Goal: Information Seeking & Learning: Learn about a topic

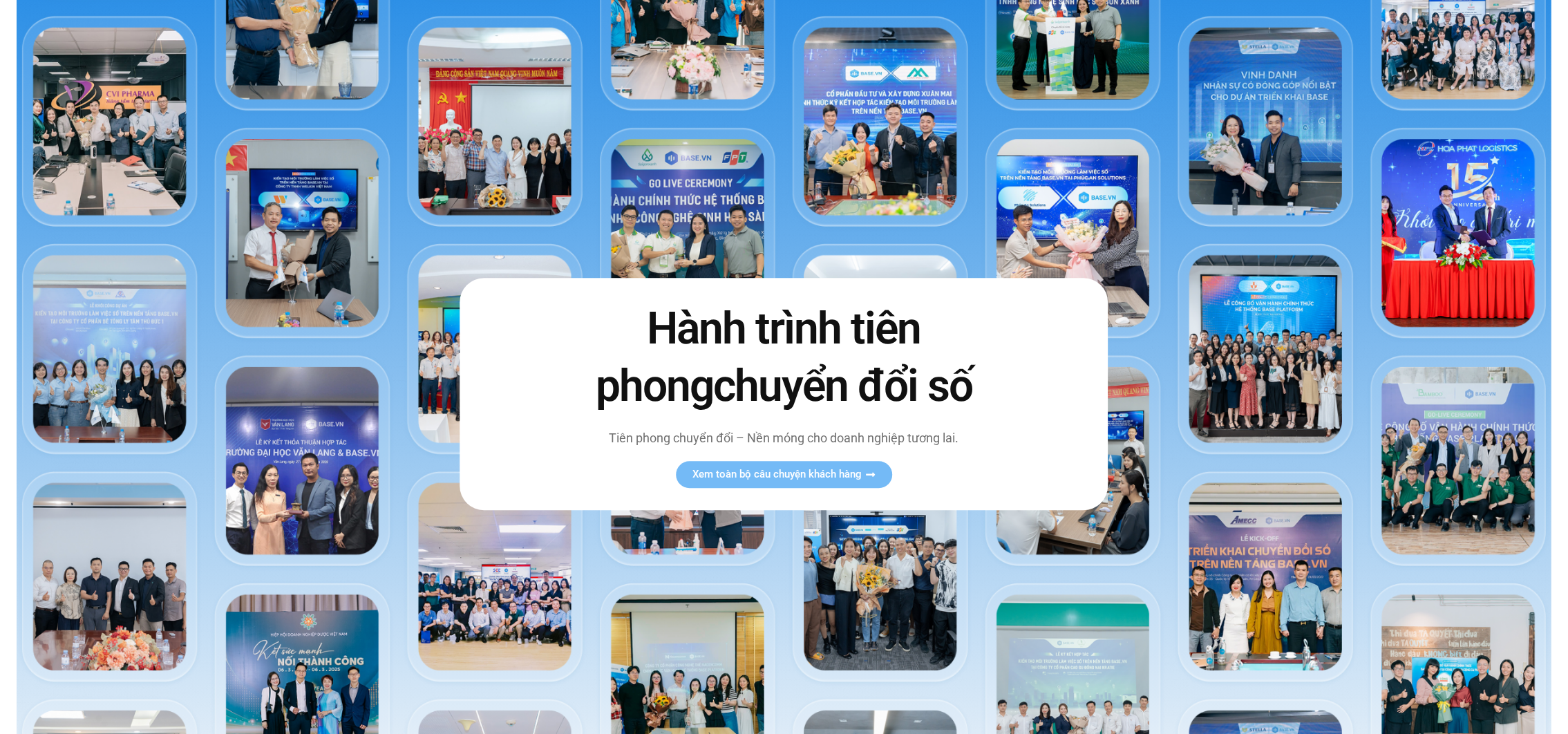
scroll to position [113, 0]
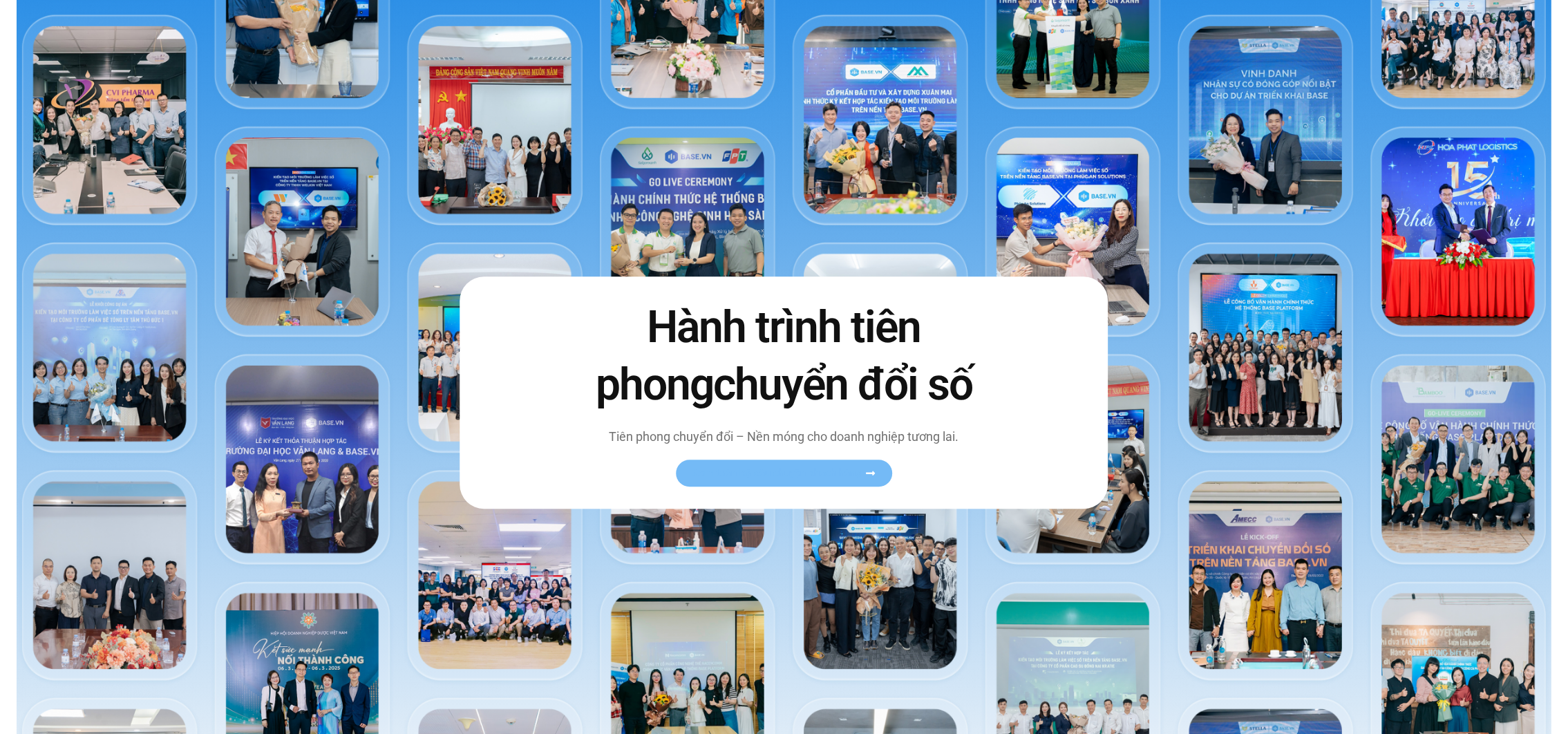
click at [755, 480] on link "Xem toàn bộ câu chuyện khách hàng" at bounding box center [784, 473] width 216 height 27
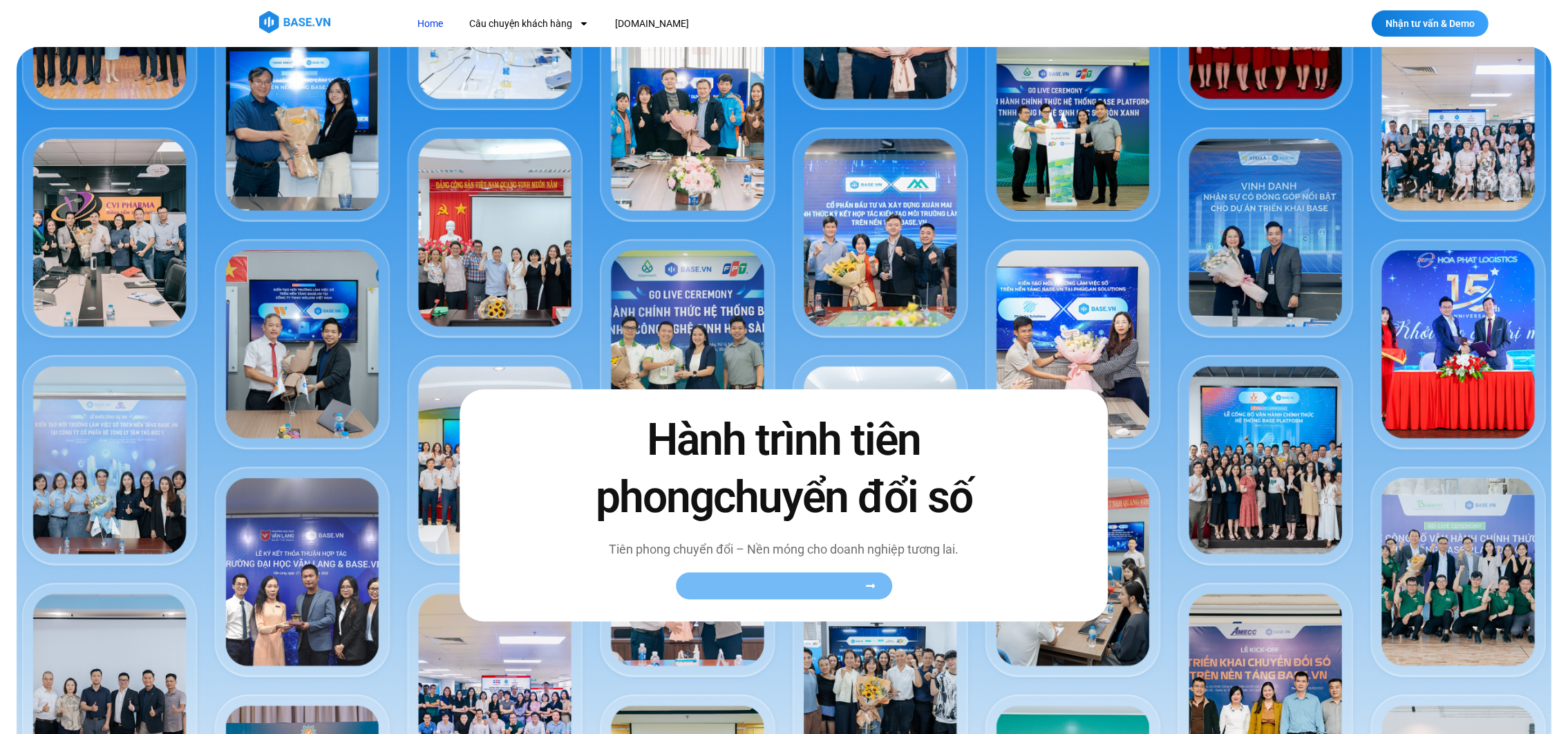
click at [872, 584] on icon at bounding box center [870, 586] width 10 height 10
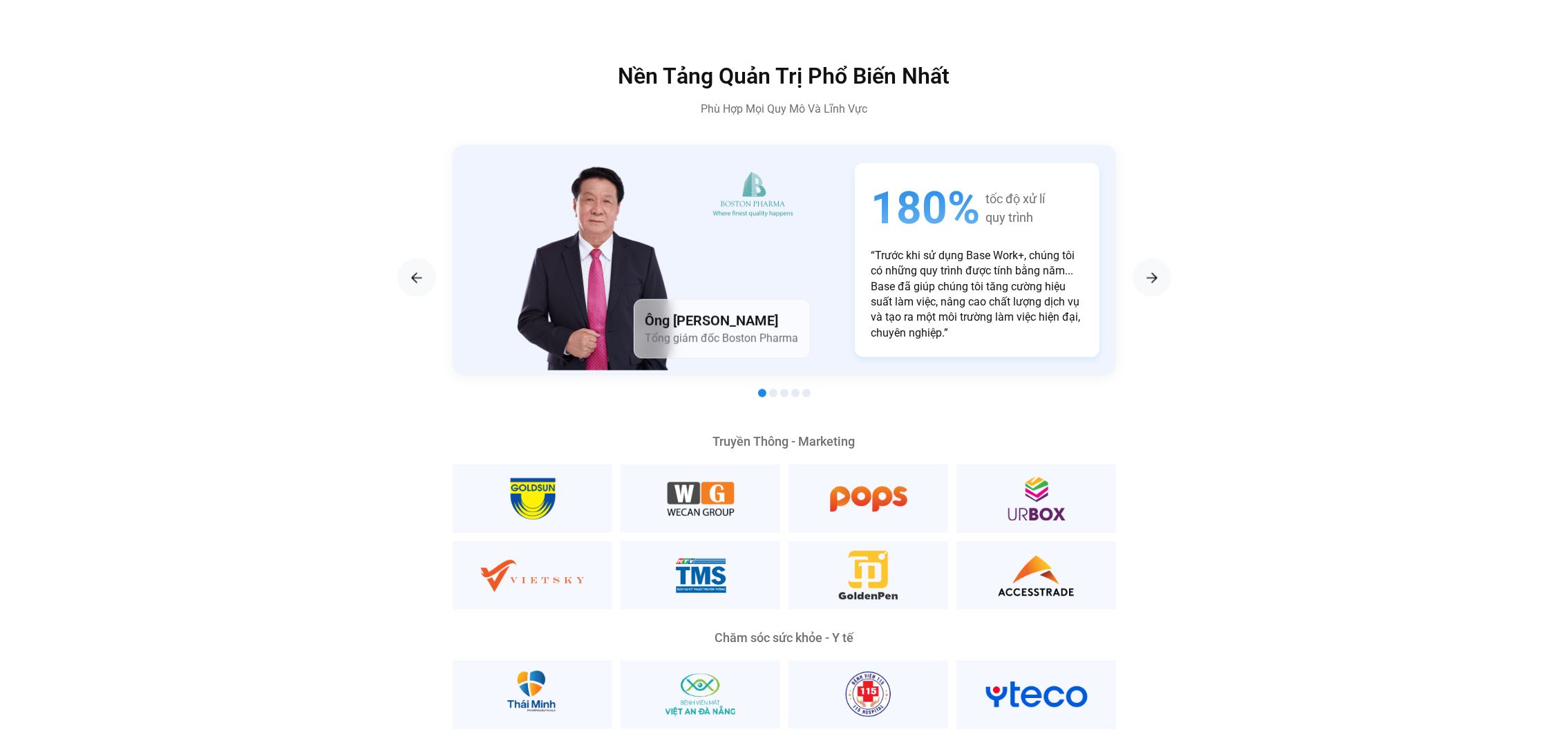
scroll to position [2644, 0]
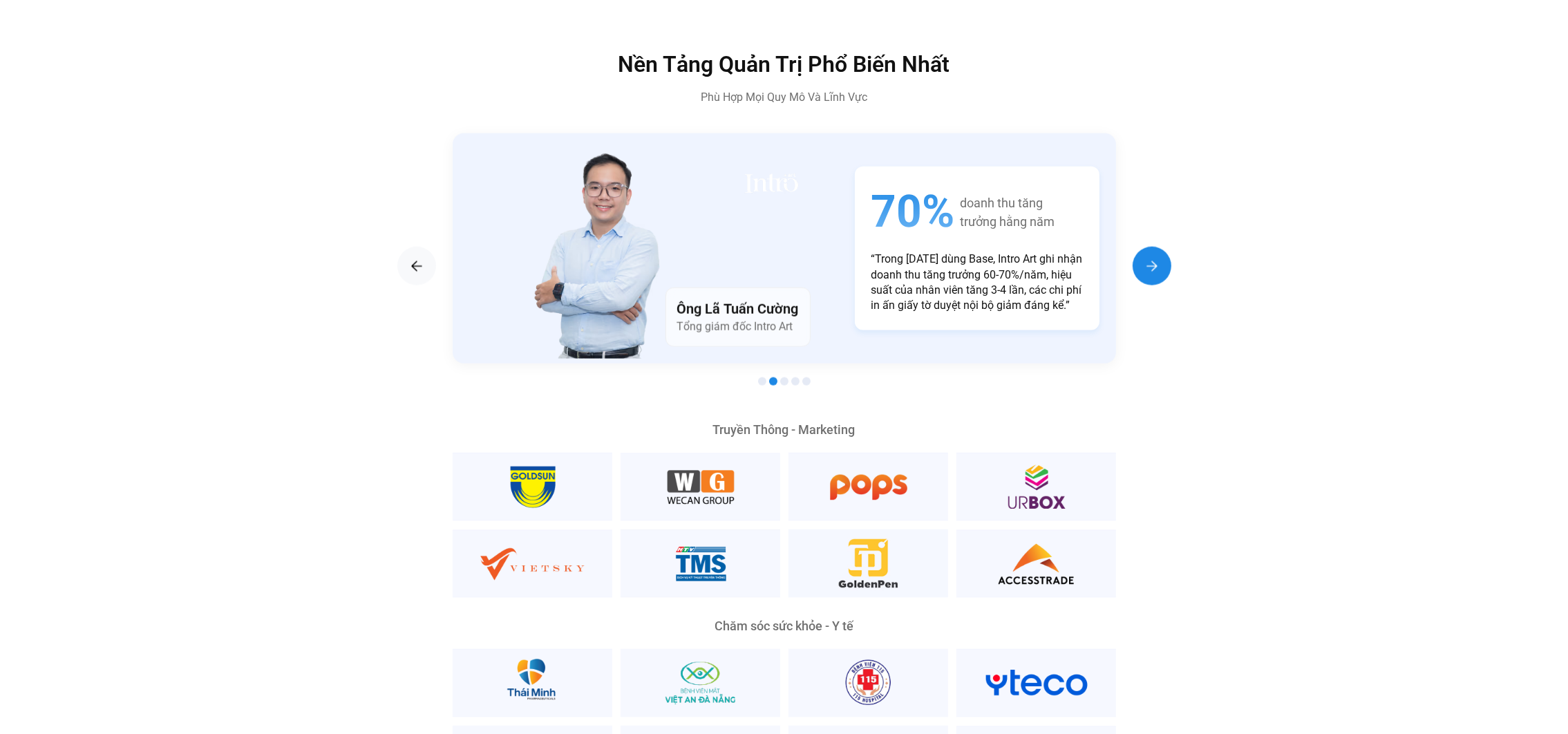
click at [1150, 258] on img "Next slide" at bounding box center [1153, 266] width 17 height 17
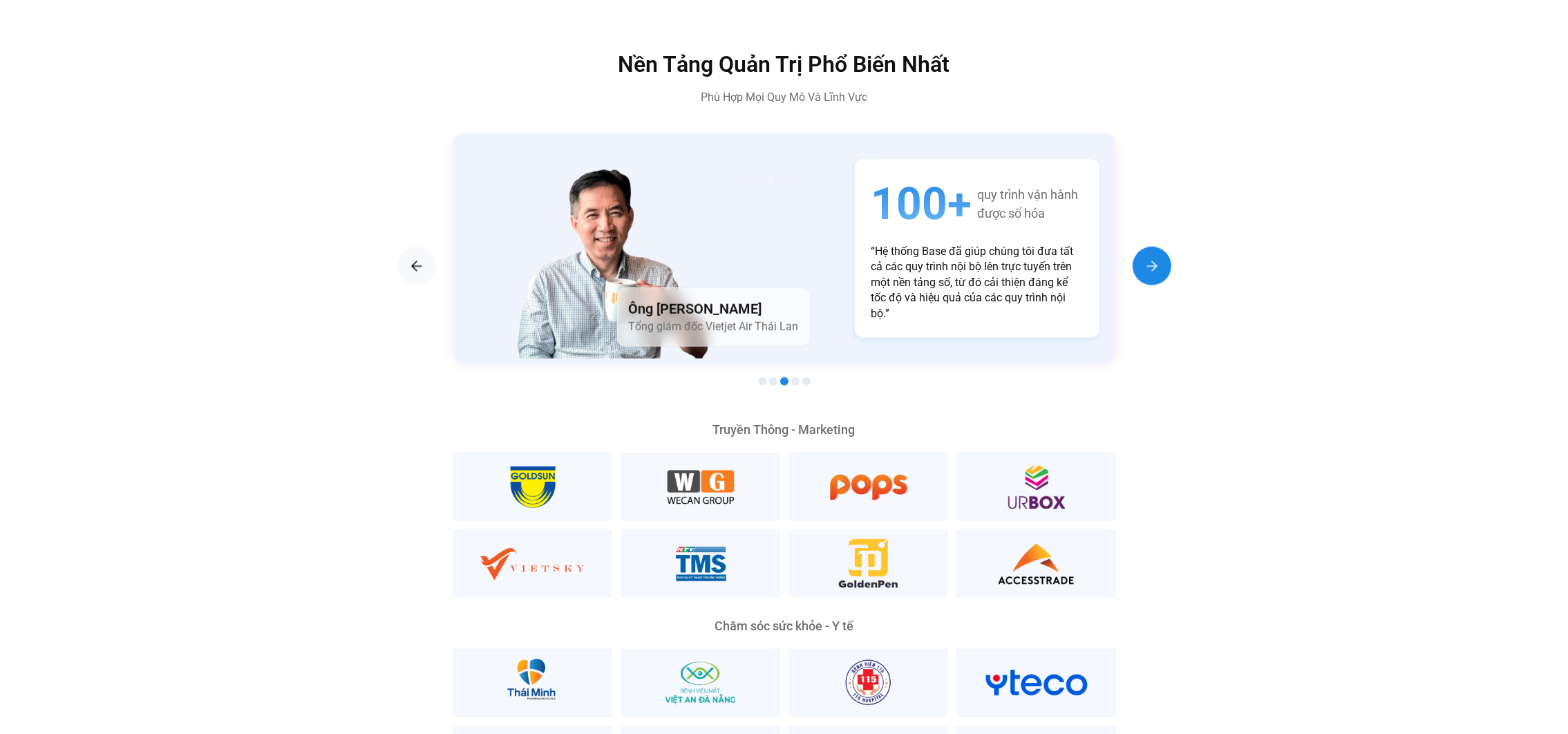
click at [1150, 258] on img "Next slide" at bounding box center [1153, 266] width 17 height 17
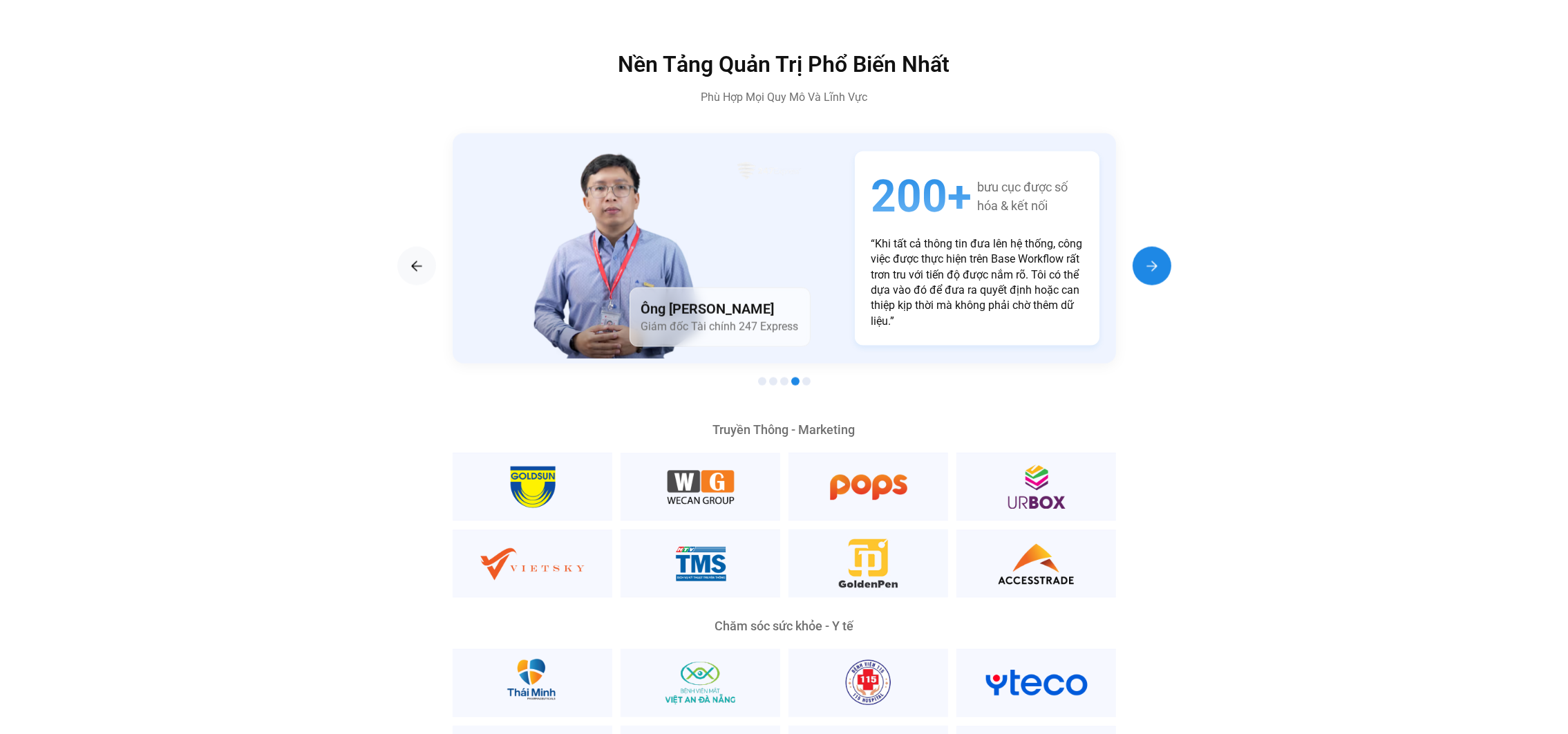
click at [1150, 258] on img "Next slide" at bounding box center [1153, 266] width 17 height 17
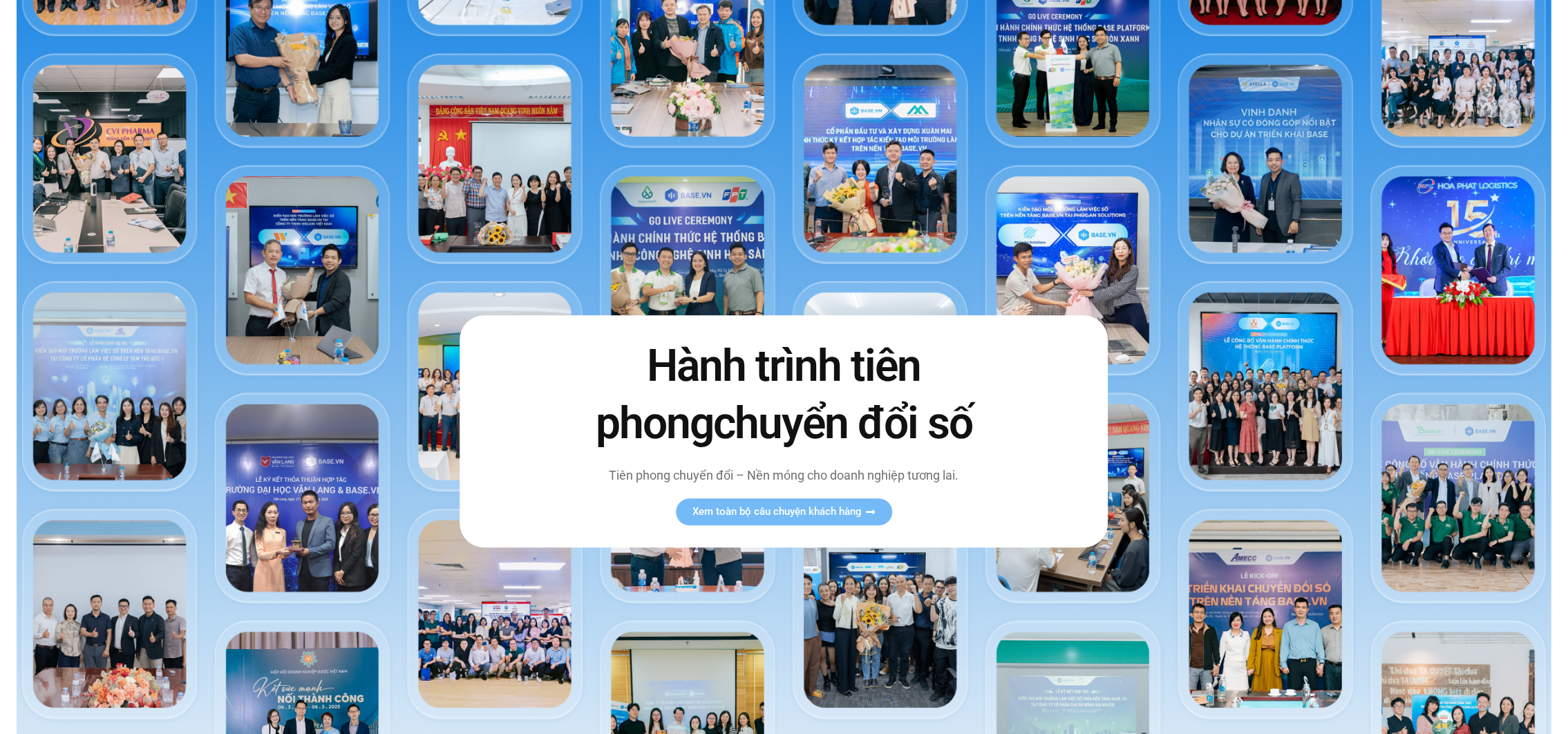
scroll to position [0, 0]
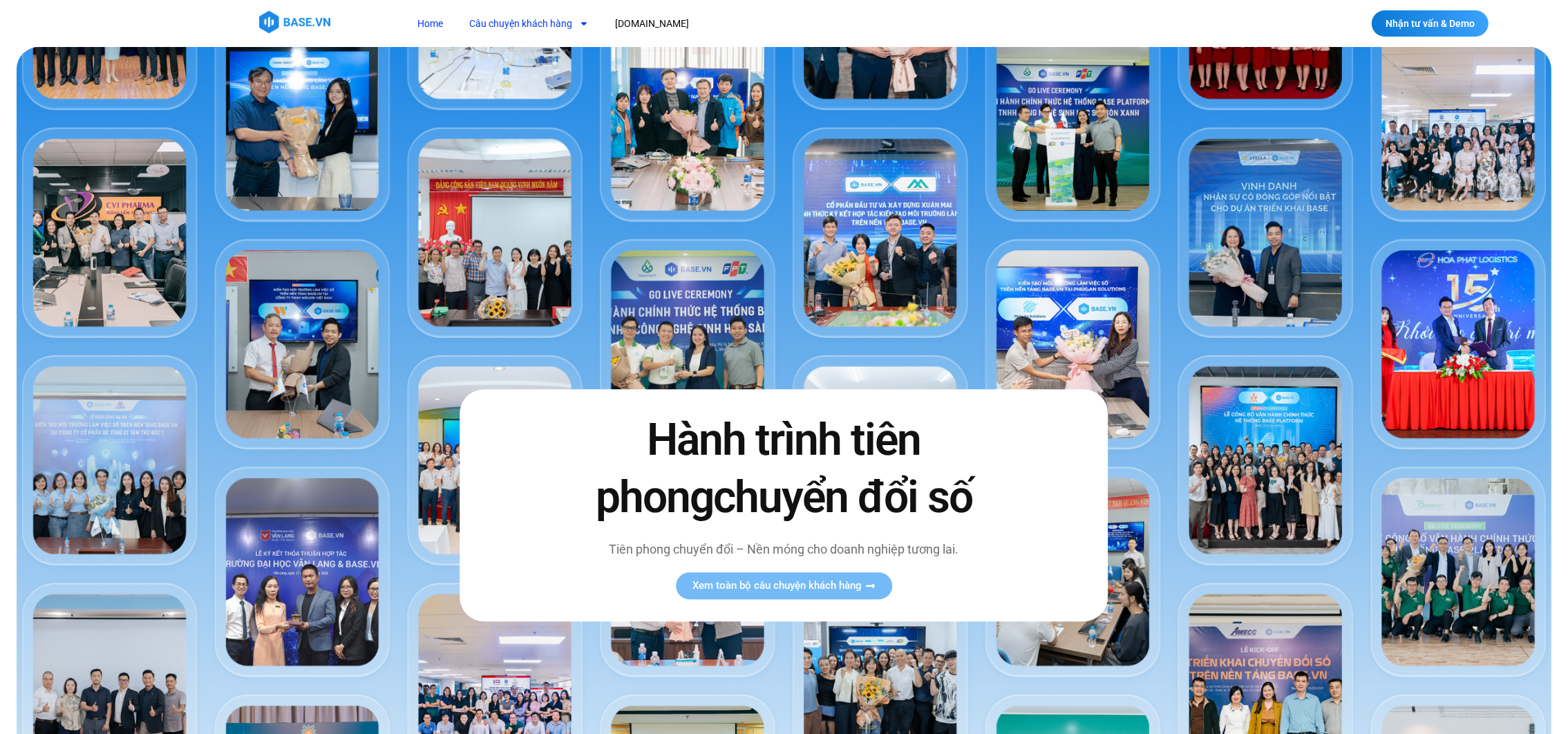
click at [544, 25] on link "Câu chuyện khách hàng" at bounding box center [530, 24] width 141 height 25
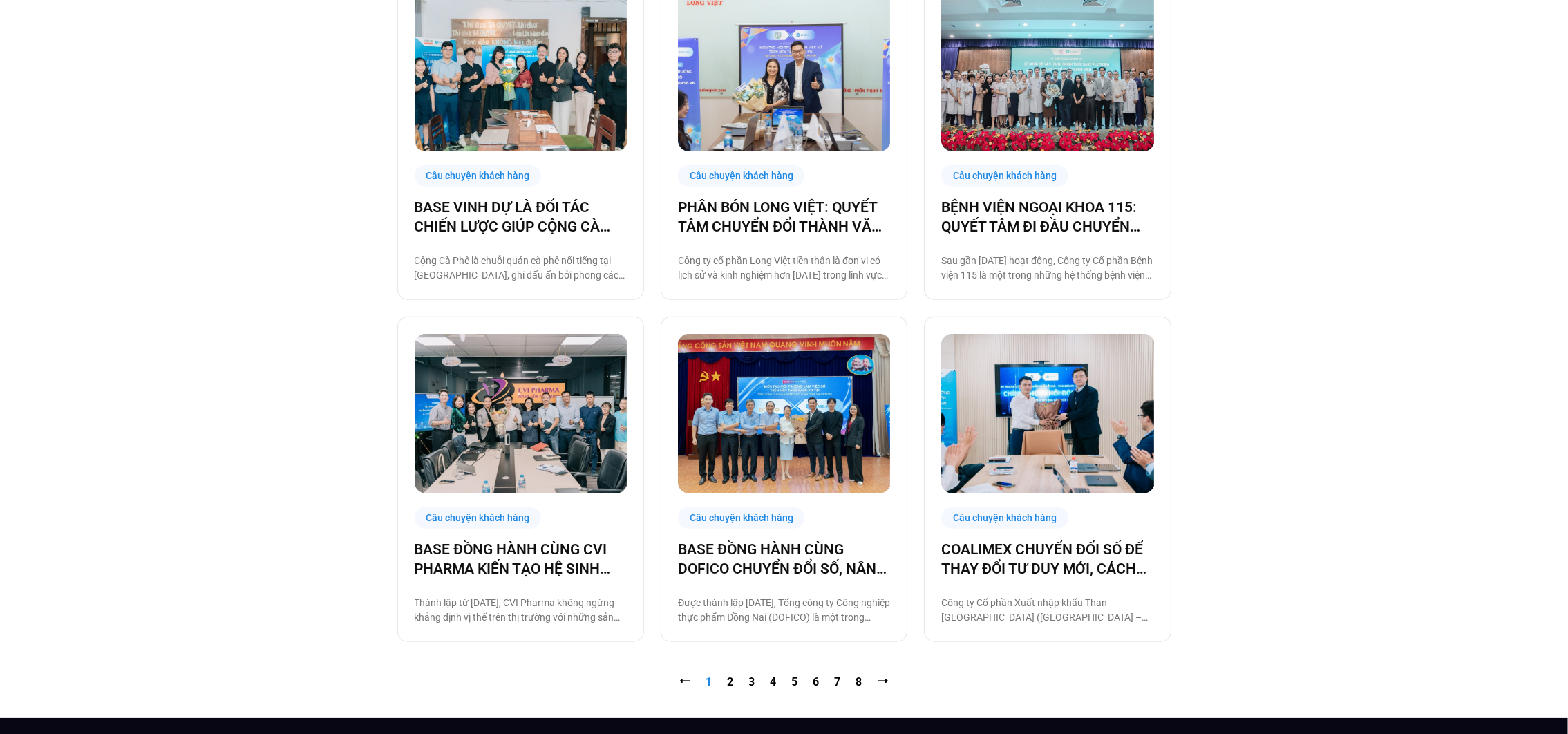
scroll to position [1274, 0]
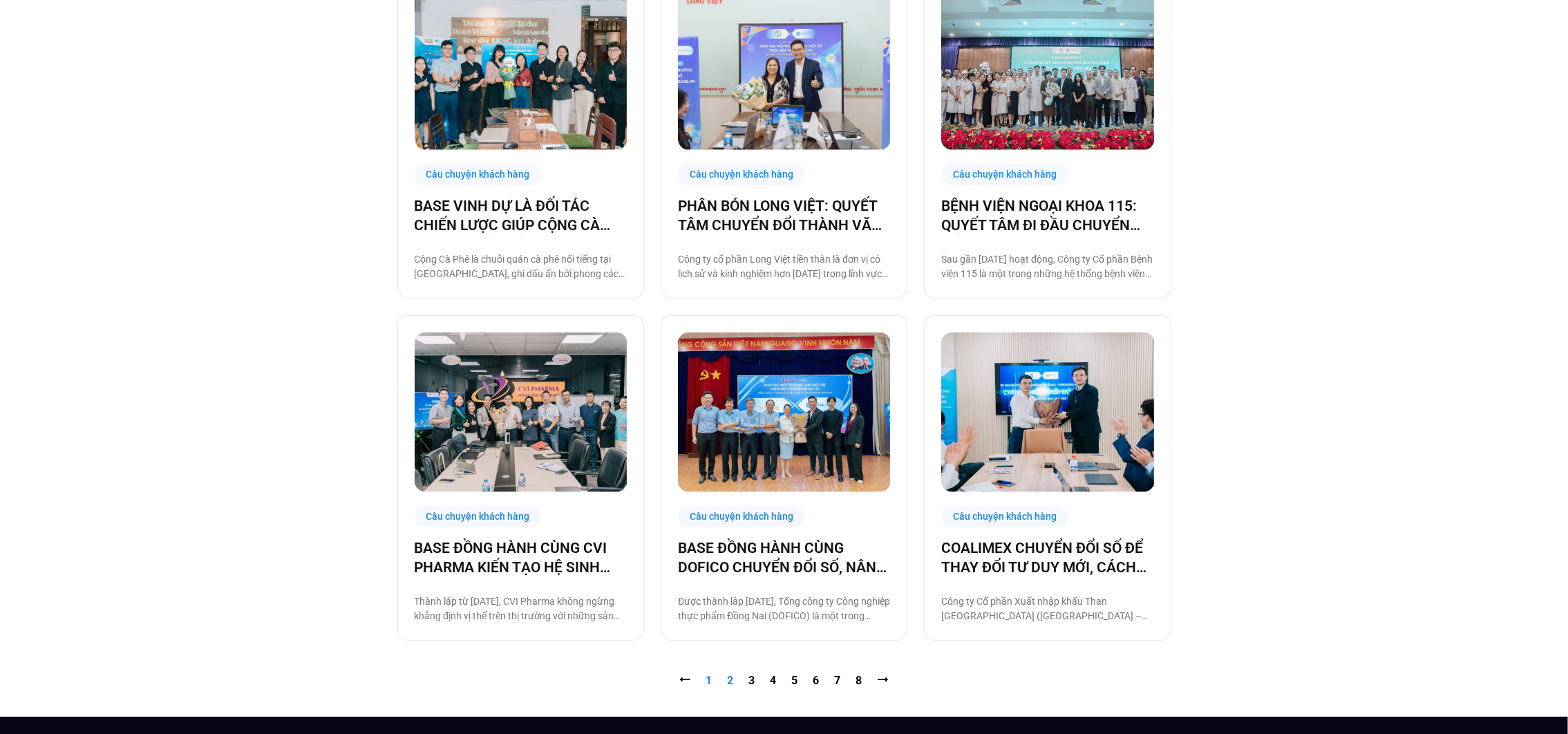
click at [731, 684] on link "Trang 2" at bounding box center [731, 680] width 6 height 13
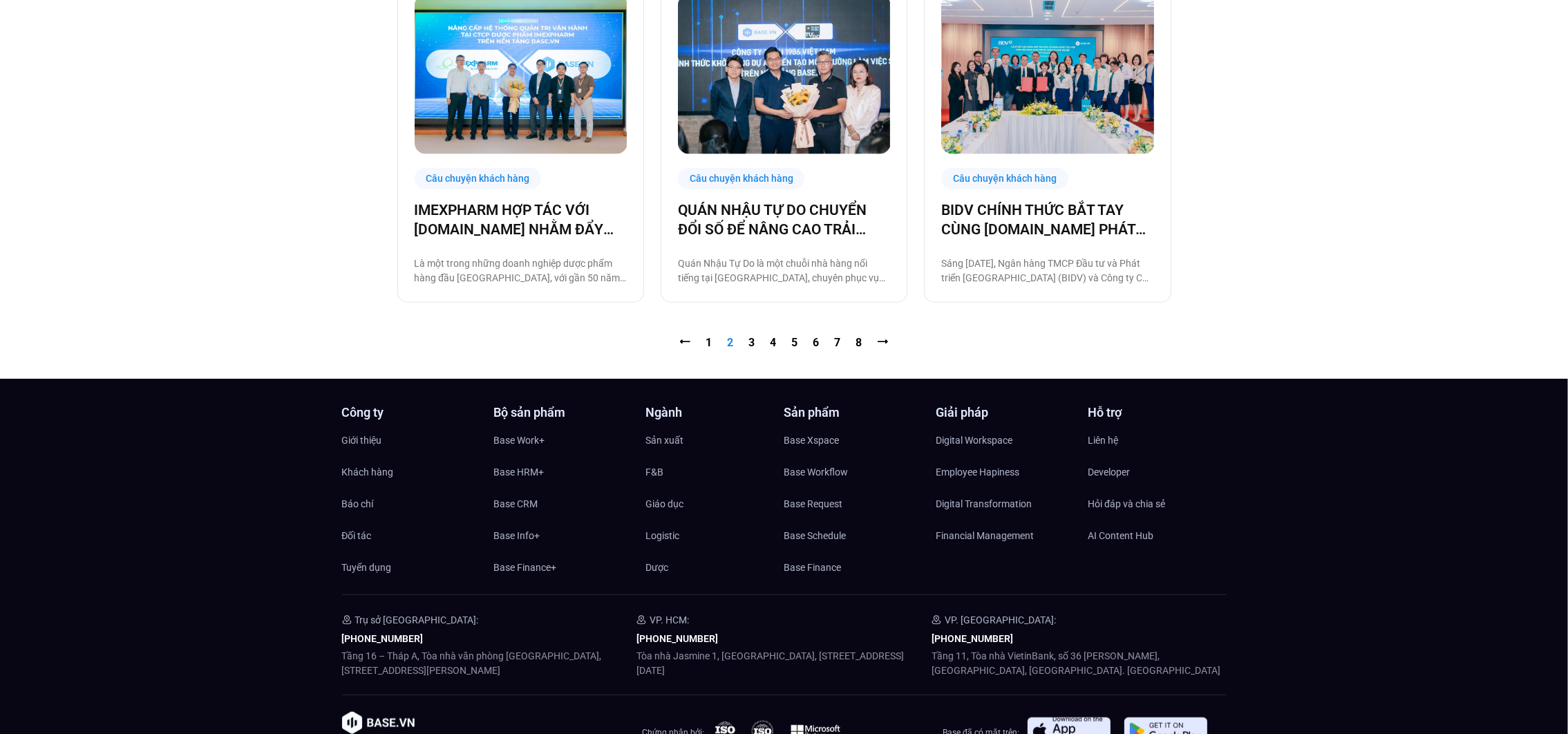
scroll to position [1614, 0]
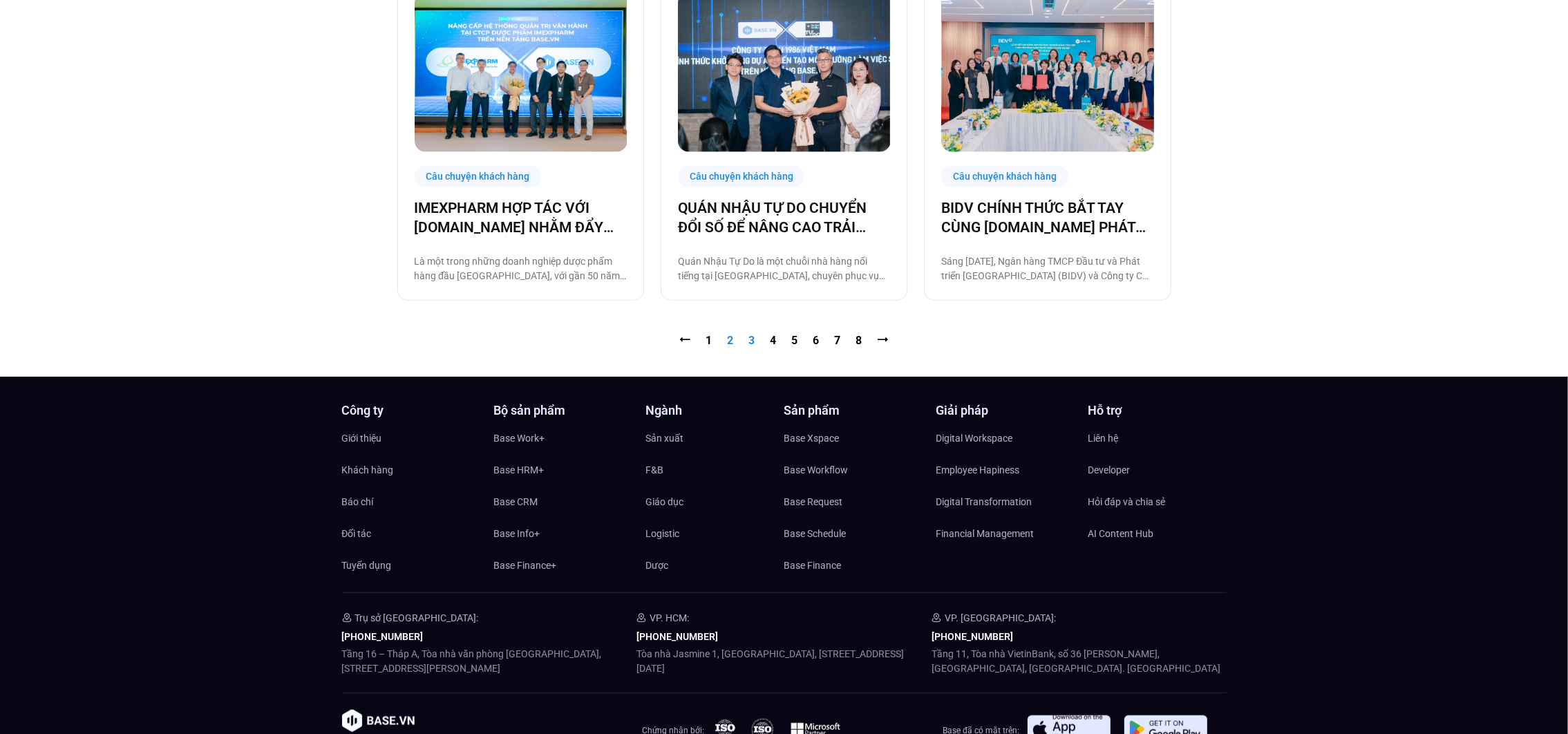
click at [752, 342] on link "Trang 3" at bounding box center [752, 340] width 6 height 13
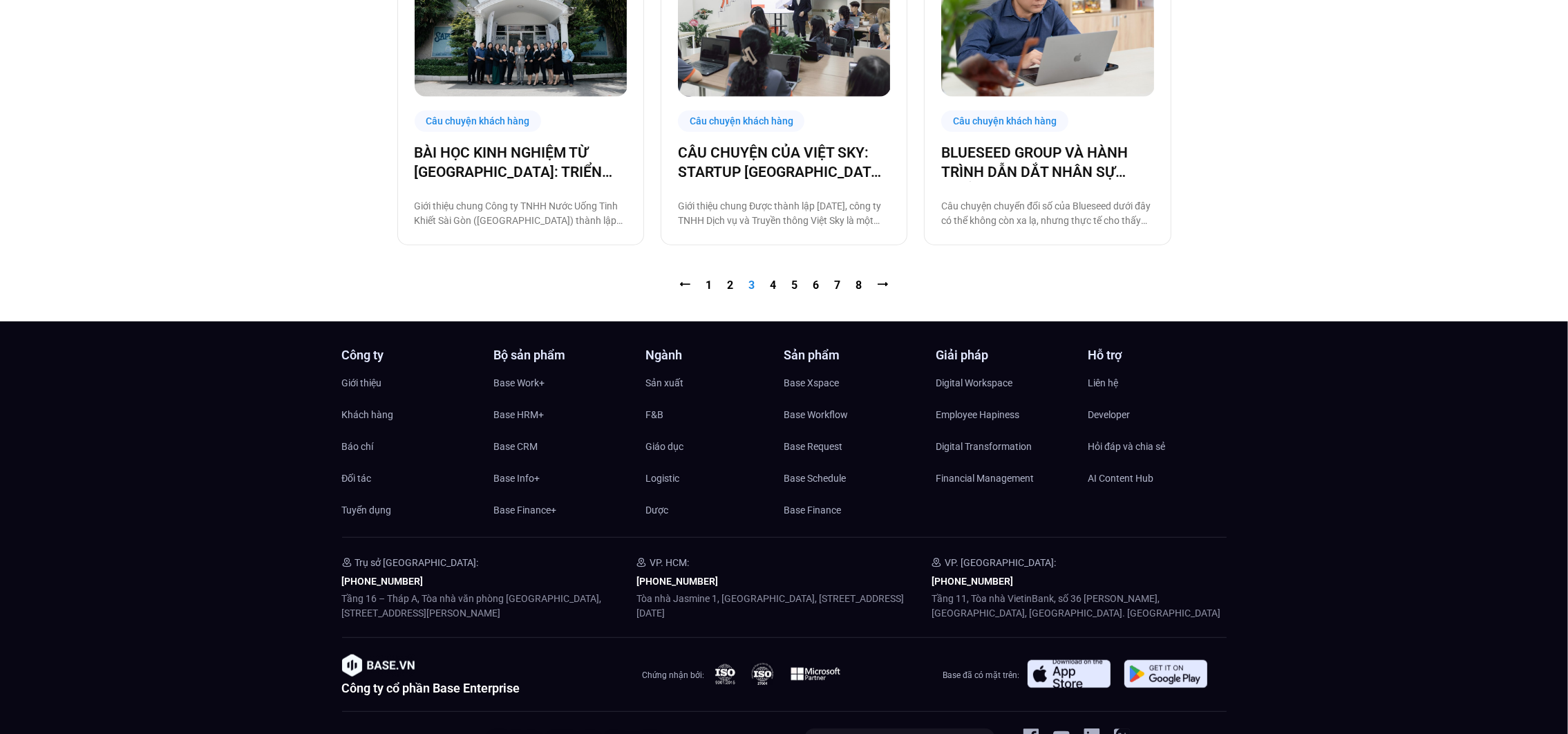
scroll to position [1670, 0]
click at [770, 281] on nav "⭠ Trang 1 Trang 2 Trang 3 Trang 4 Trang 5 Trang 6 Trang 7 Trang 8 ⭢" at bounding box center [784, 285] width 774 height 17
click at [774, 290] on link "Trang 4" at bounding box center [773, 284] width 6 height 13
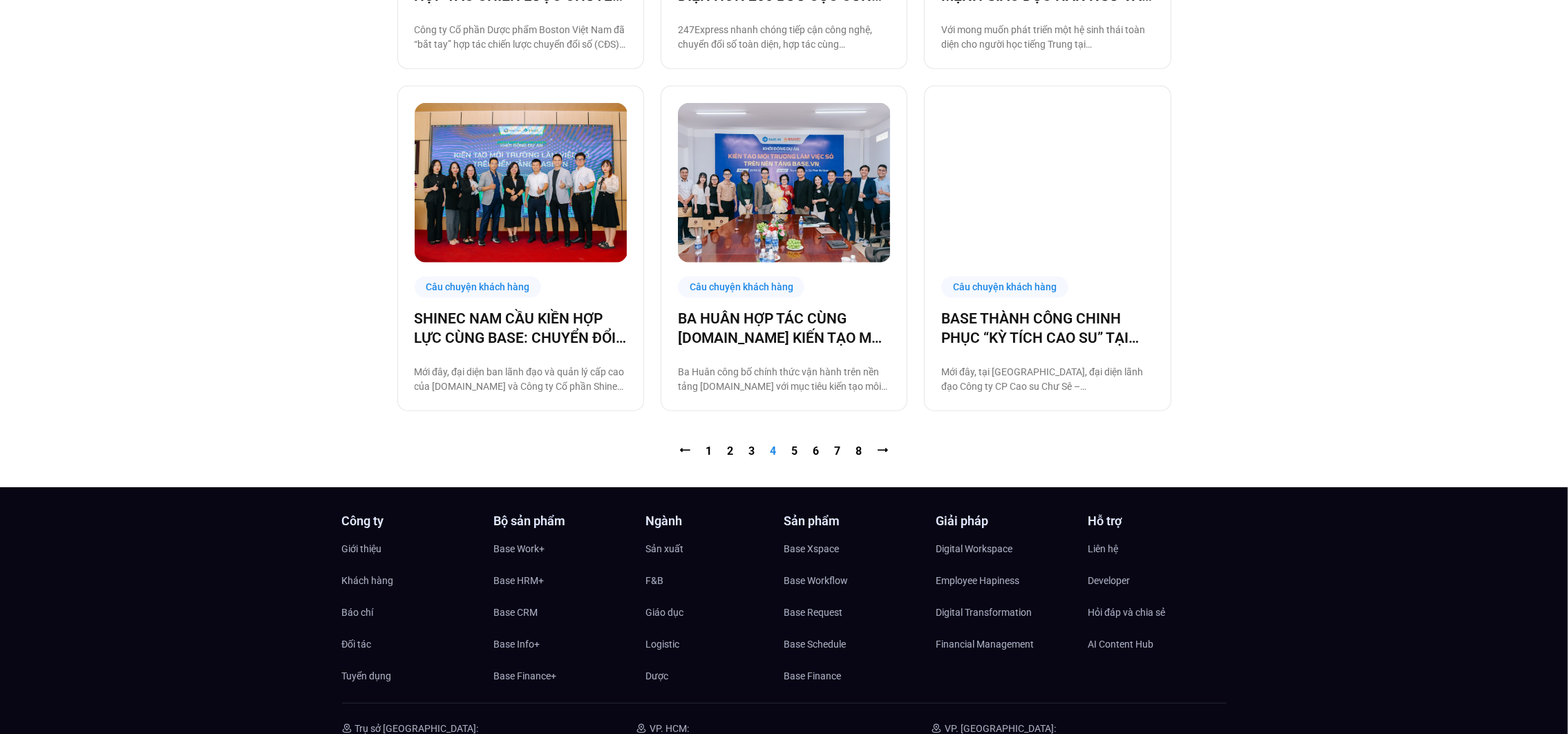
scroll to position [1515, 0]
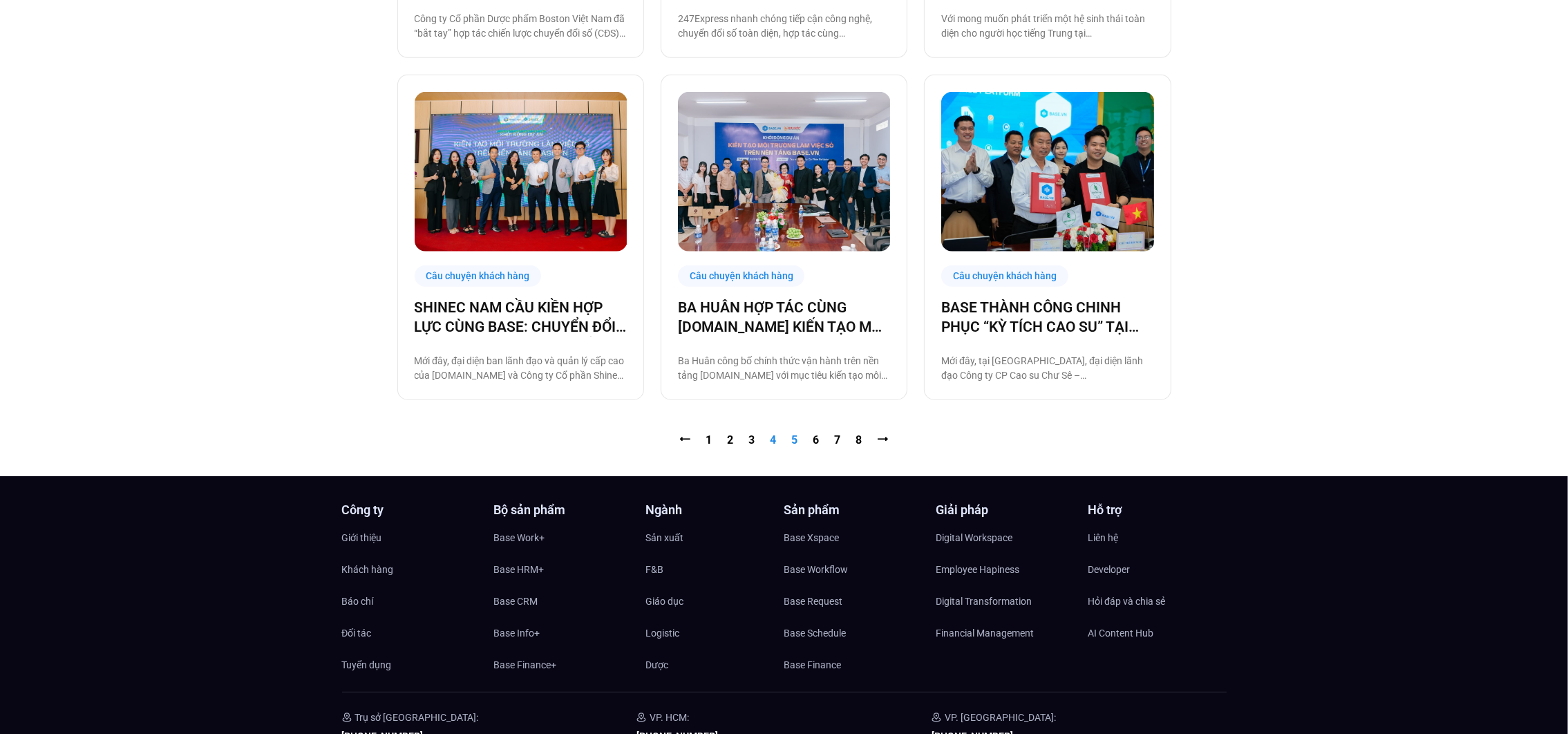
click at [795, 437] on link "Trang 5" at bounding box center [795, 439] width 6 height 13
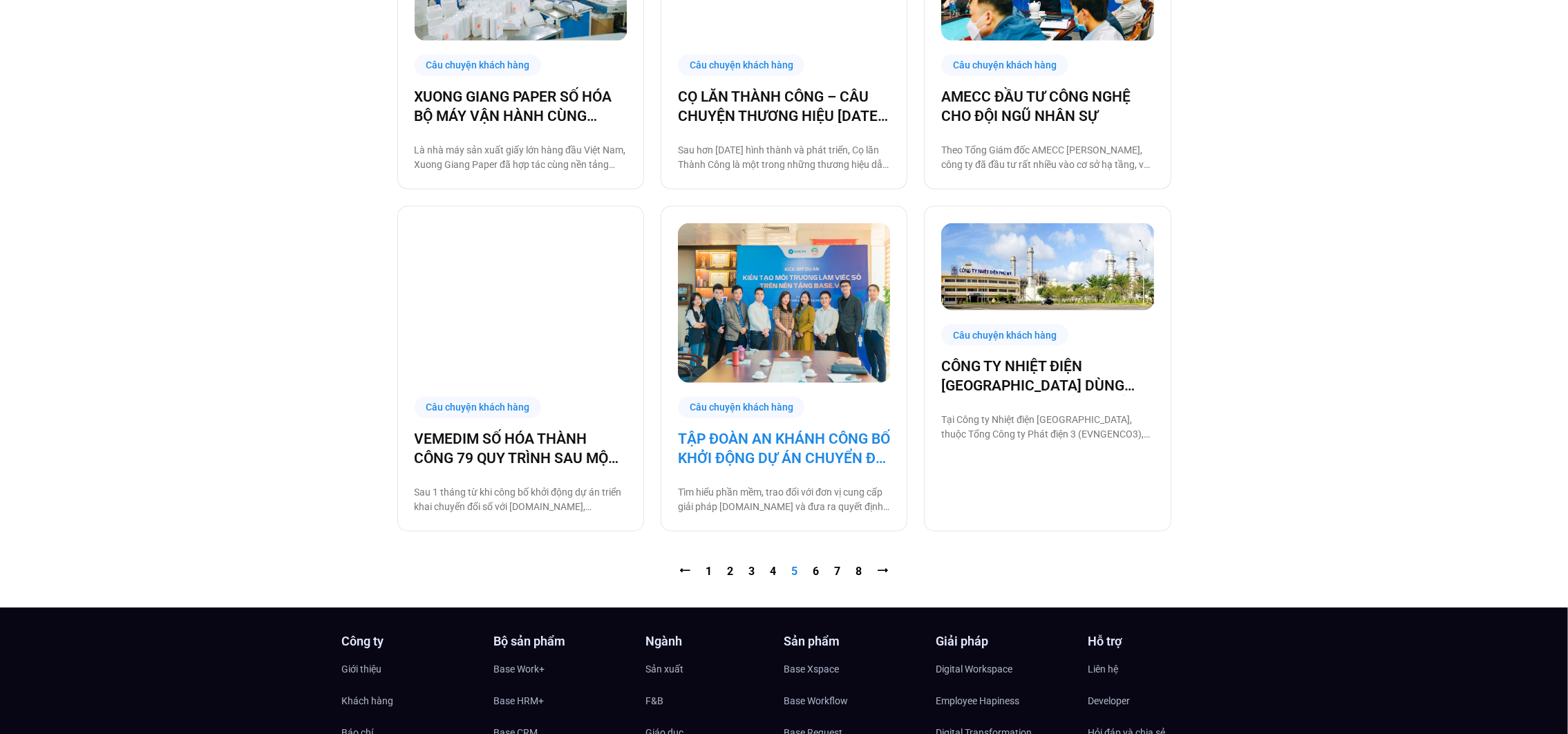
scroll to position [1392, 0]
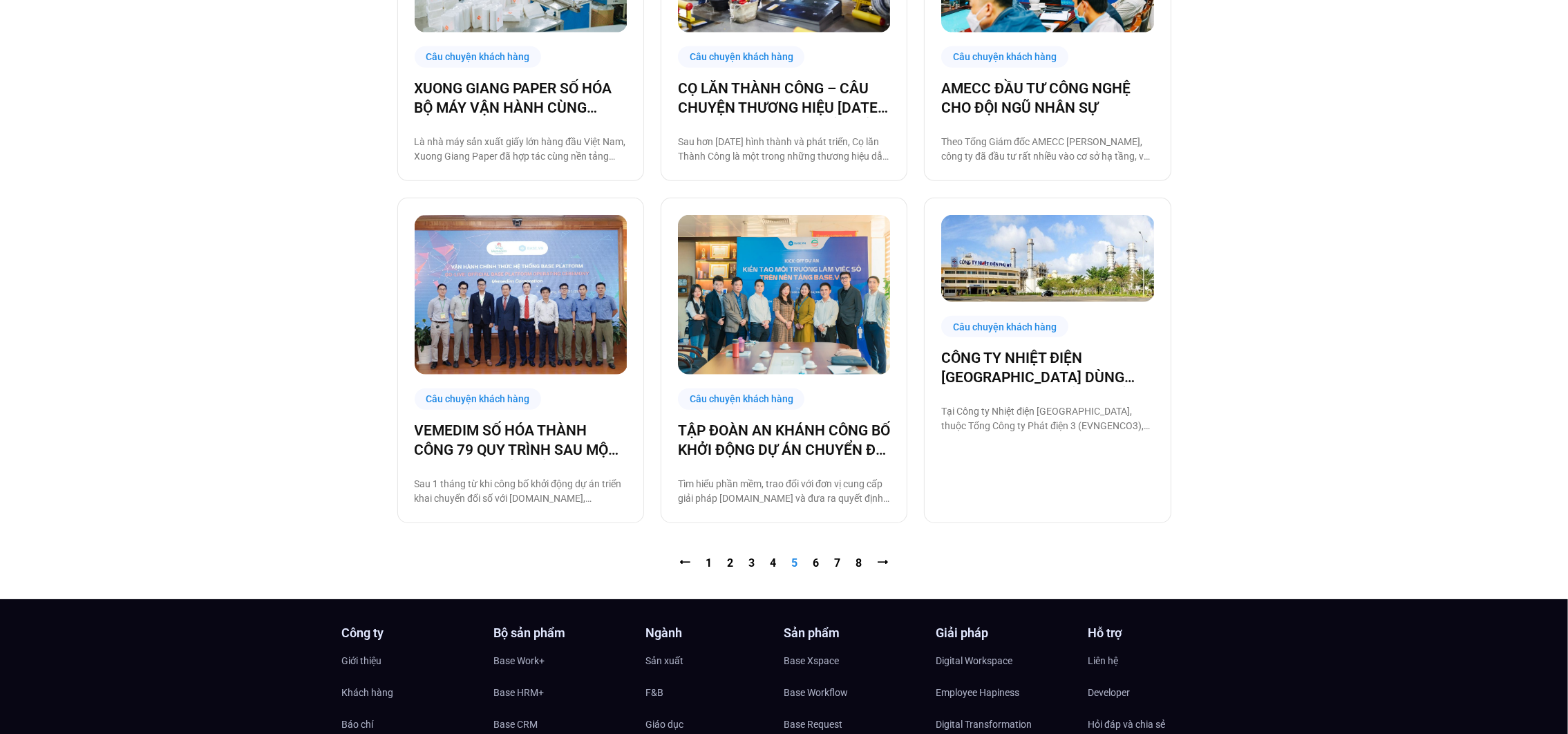
click at [820, 562] on nav "⭠ Trang 1 Trang 2 Trang 3 Trang 4 Trang 5 Trang 6 Trang 7 Trang 8 ⭢" at bounding box center [784, 564] width 774 height 17
click at [814, 562] on link "Trang 6" at bounding box center [816, 562] width 6 height 13
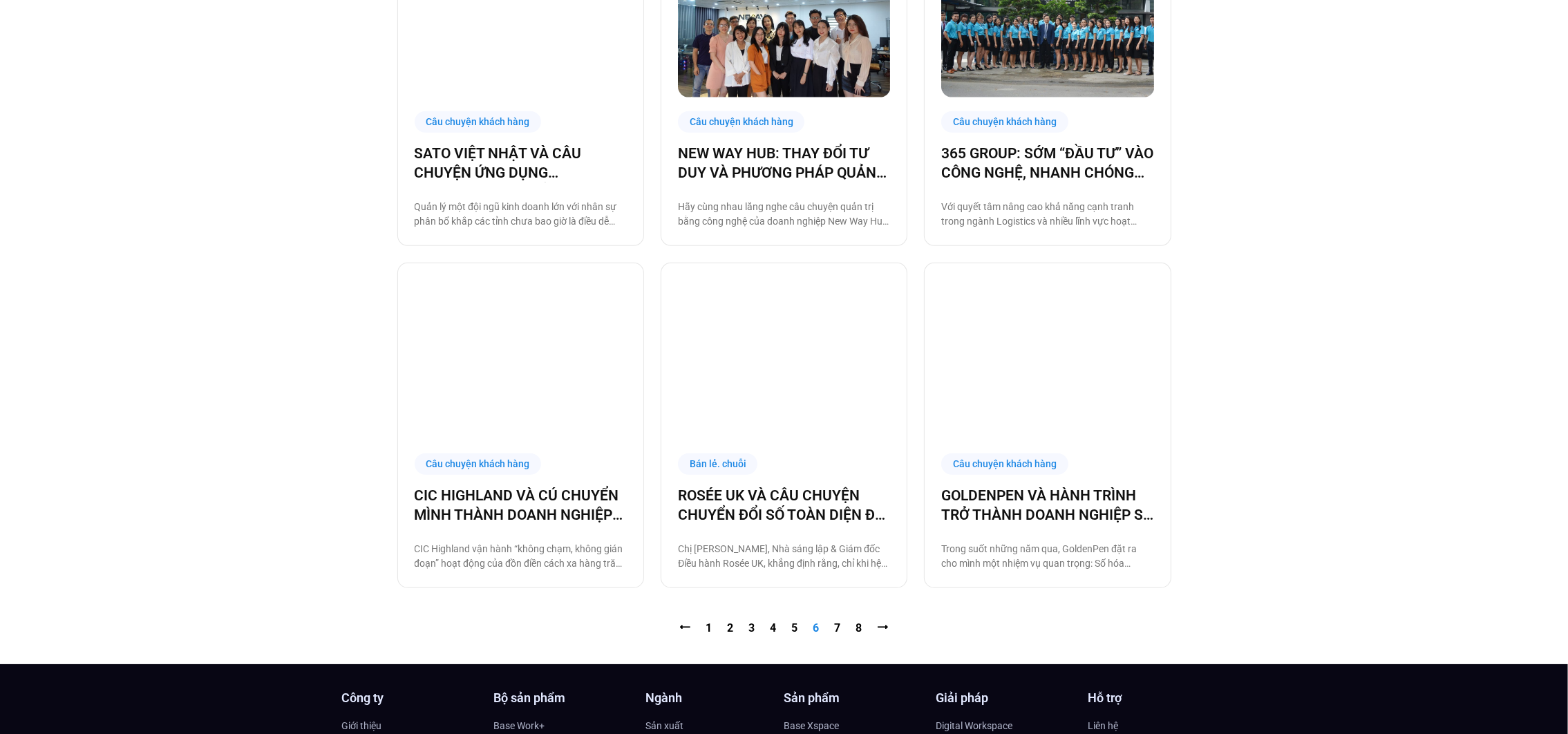
scroll to position [1431, 0]
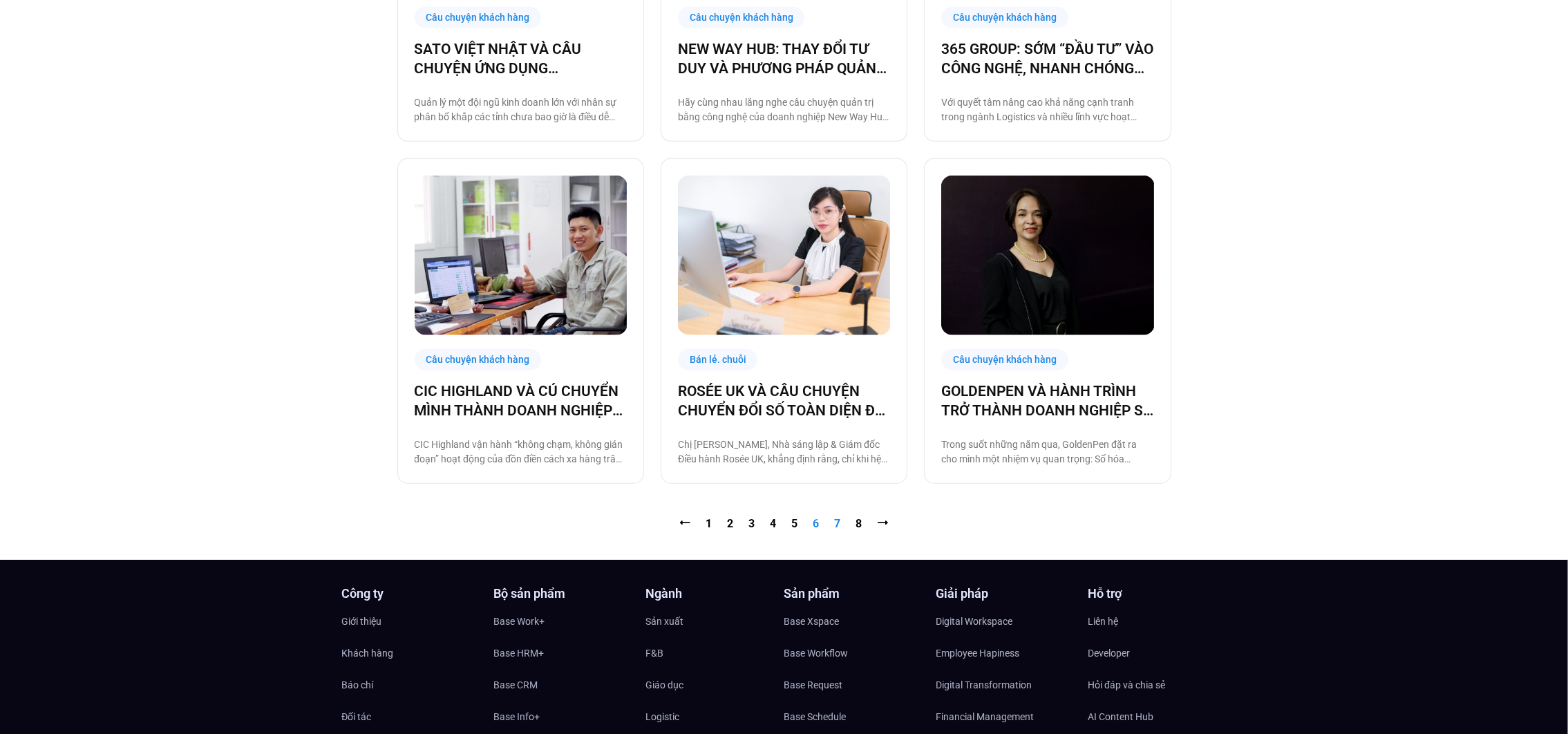
click at [838, 521] on link "Trang 7" at bounding box center [837, 523] width 6 height 13
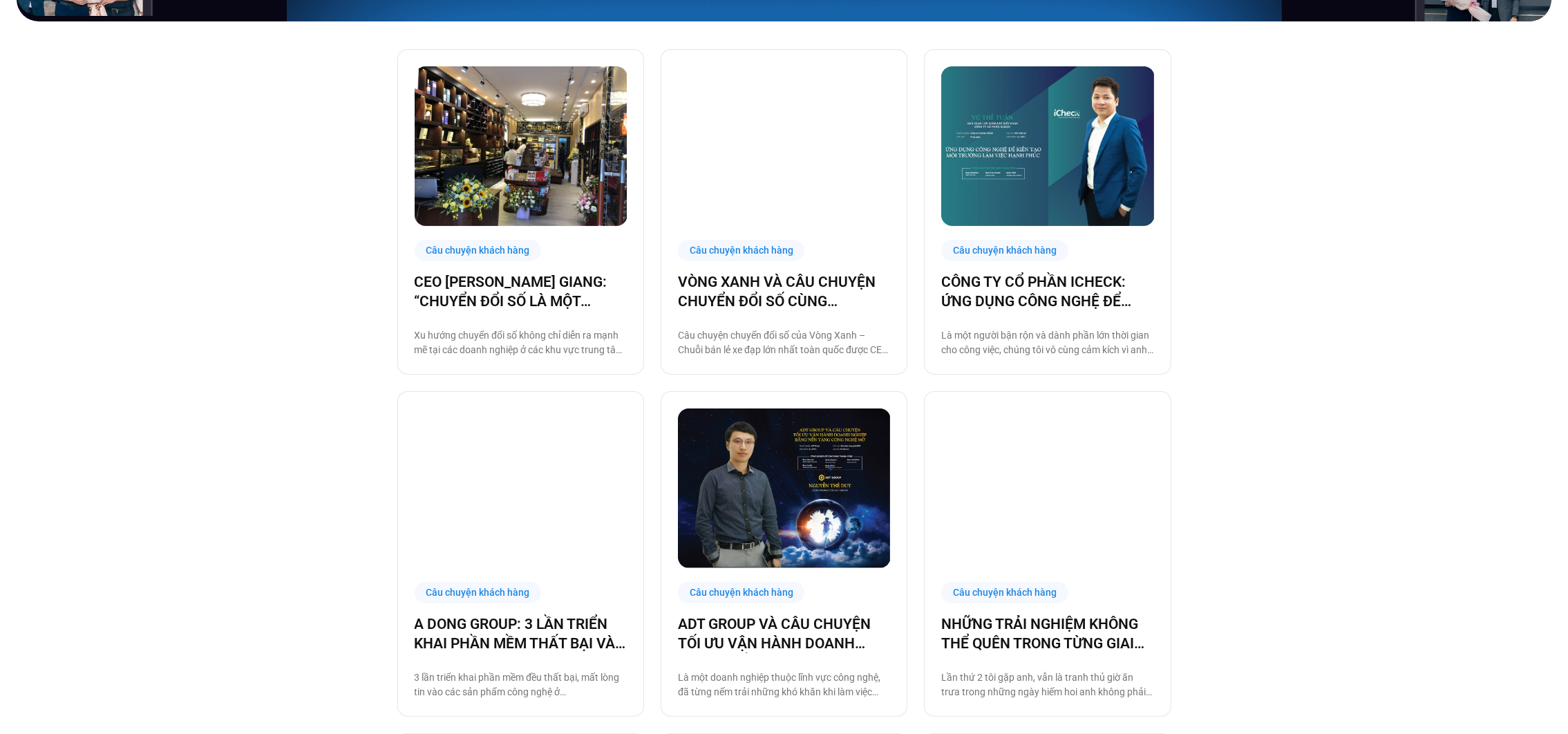
scroll to position [515, 0]
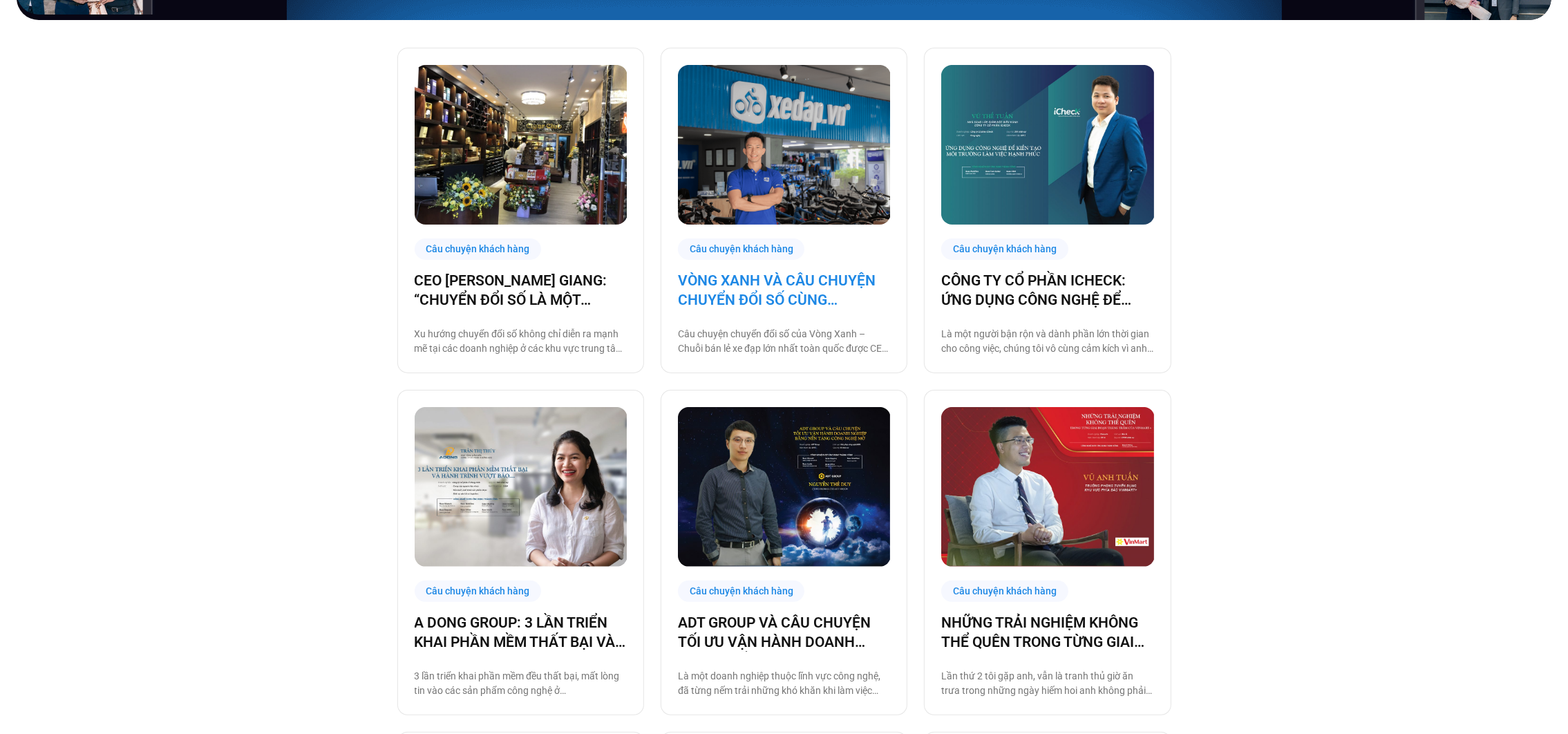
click at [802, 286] on link "VÒNG XANH VÀ CÂU CHUYỆN CHUYỂN ĐỔI SỐ CÙNG [DOMAIN_NAME]" at bounding box center [784, 291] width 212 height 39
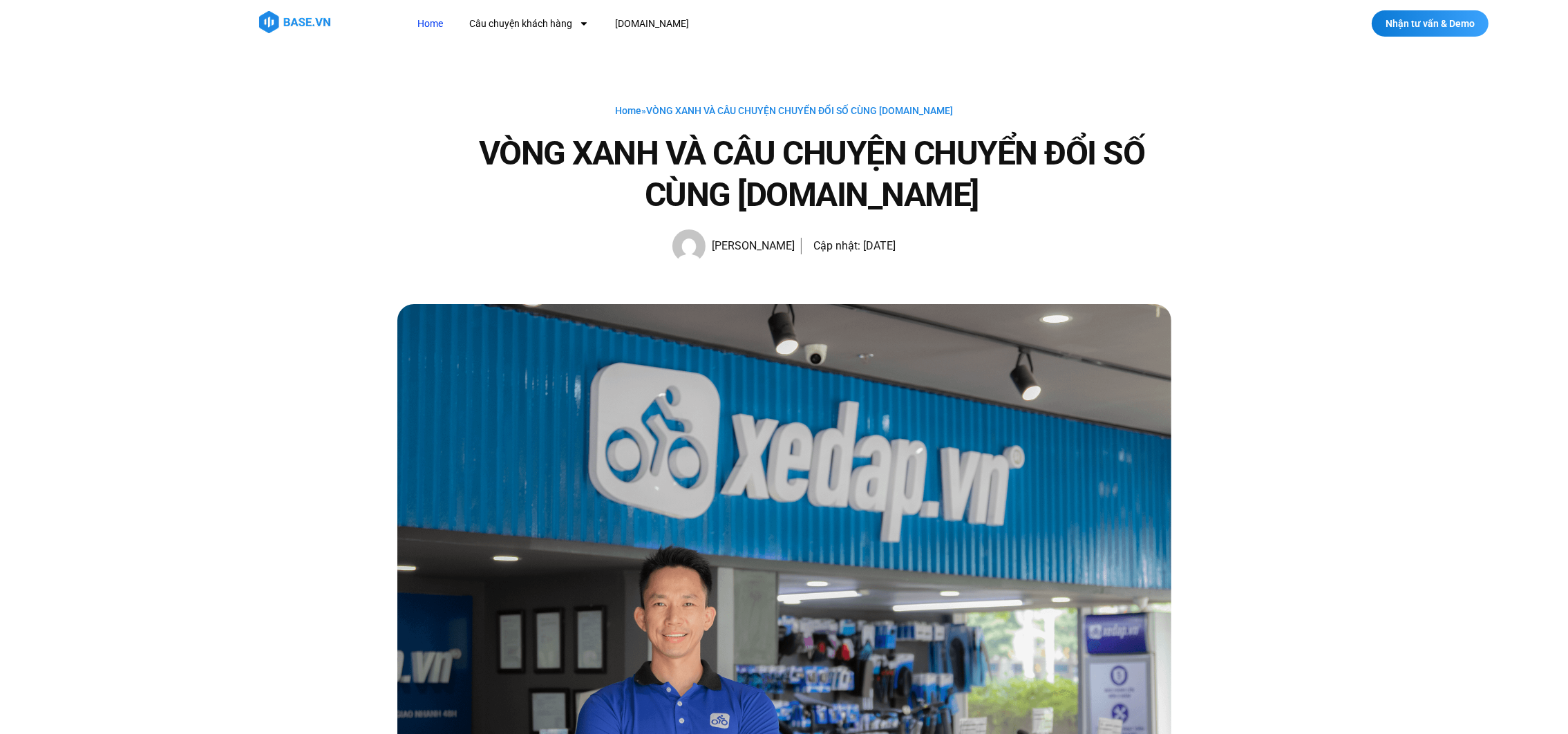
click at [436, 19] on link "Home" at bounding box center [430, 24] width 47 height 25
